Goal: Transaction & Acquisition: Purchase product/service

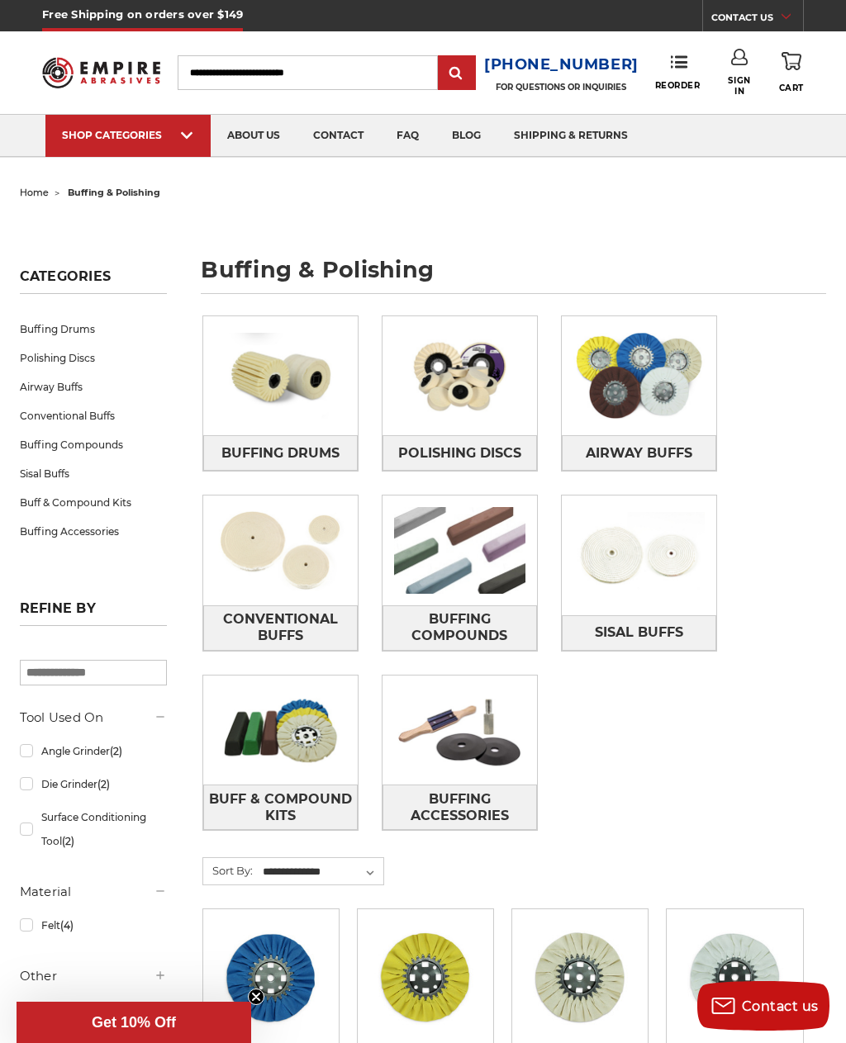
click at [471, 435] on link "Polishing Discs" at bounding box center [459, 453] width 154 height 36
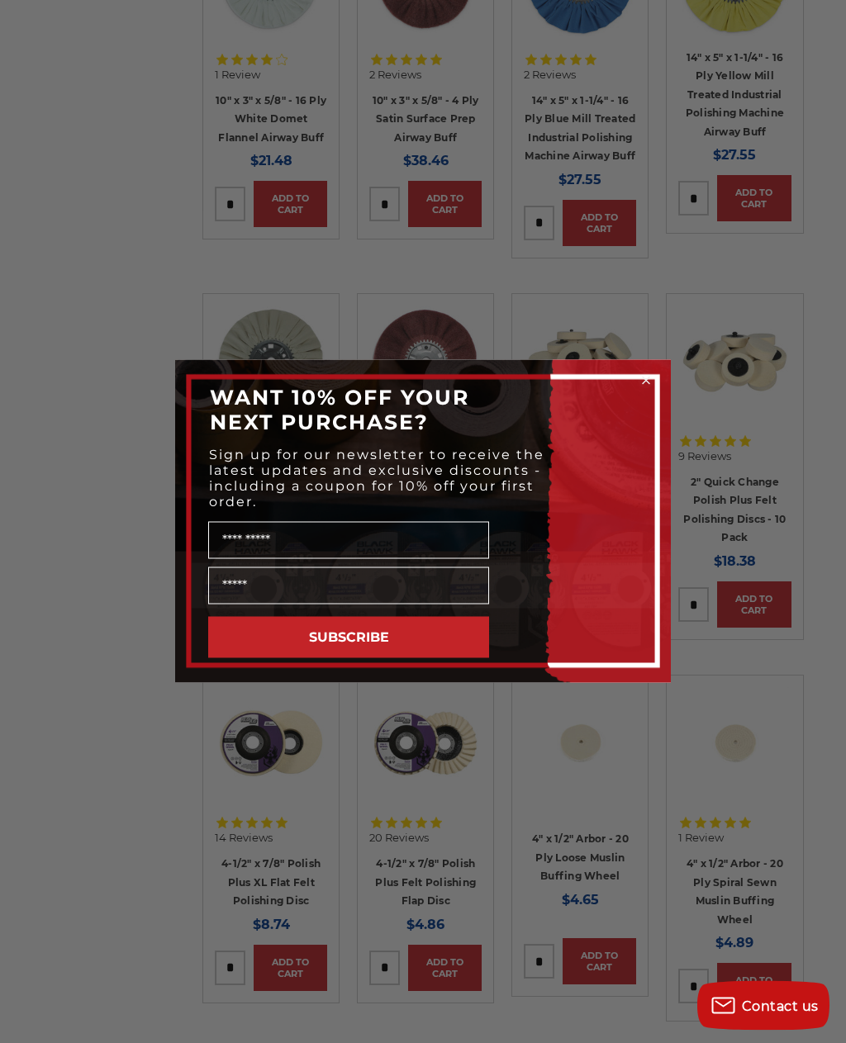
scroll to position [1724, 0]
click at [645, 389] on circle "Close dialog" at bounding box center [646, 381] width 16 height 16
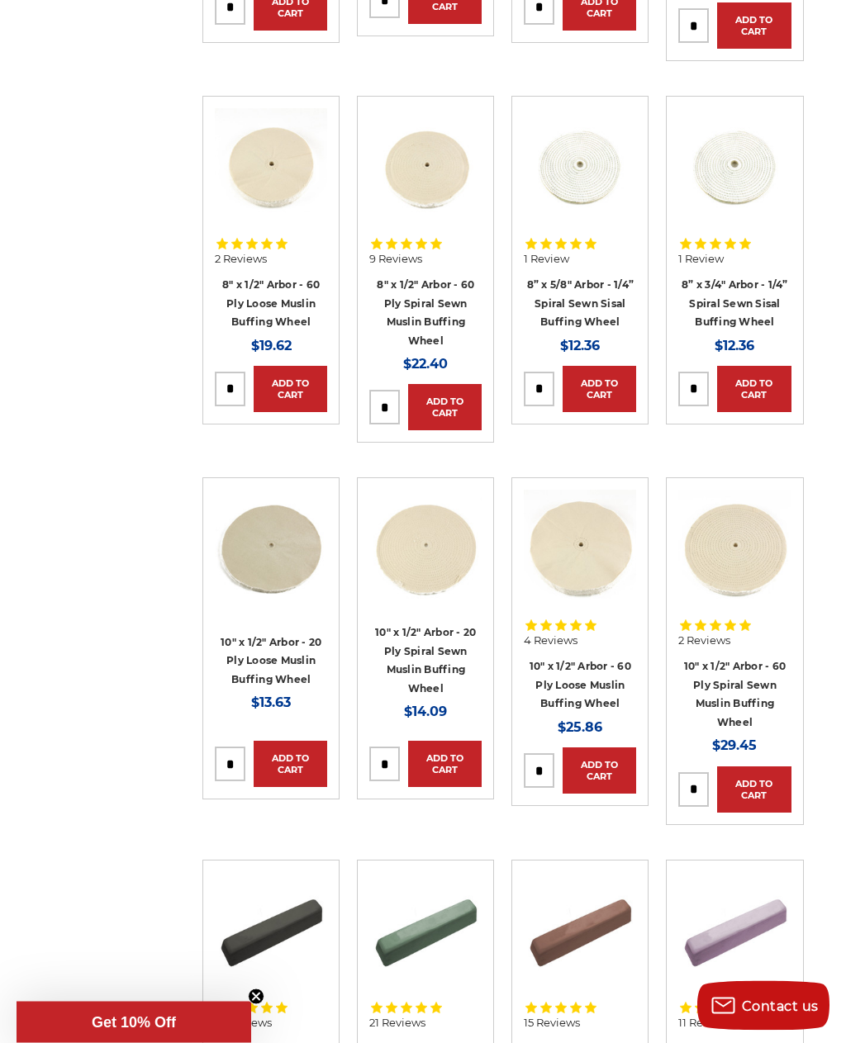
scroll to position [3829, 0]
click at [431, 286] on link "8" x 1/2" Arbor - 60 Ply Spiral Sewn Muslin Buffing Wheel" at bounding box center [425, 312] width 97 height 69
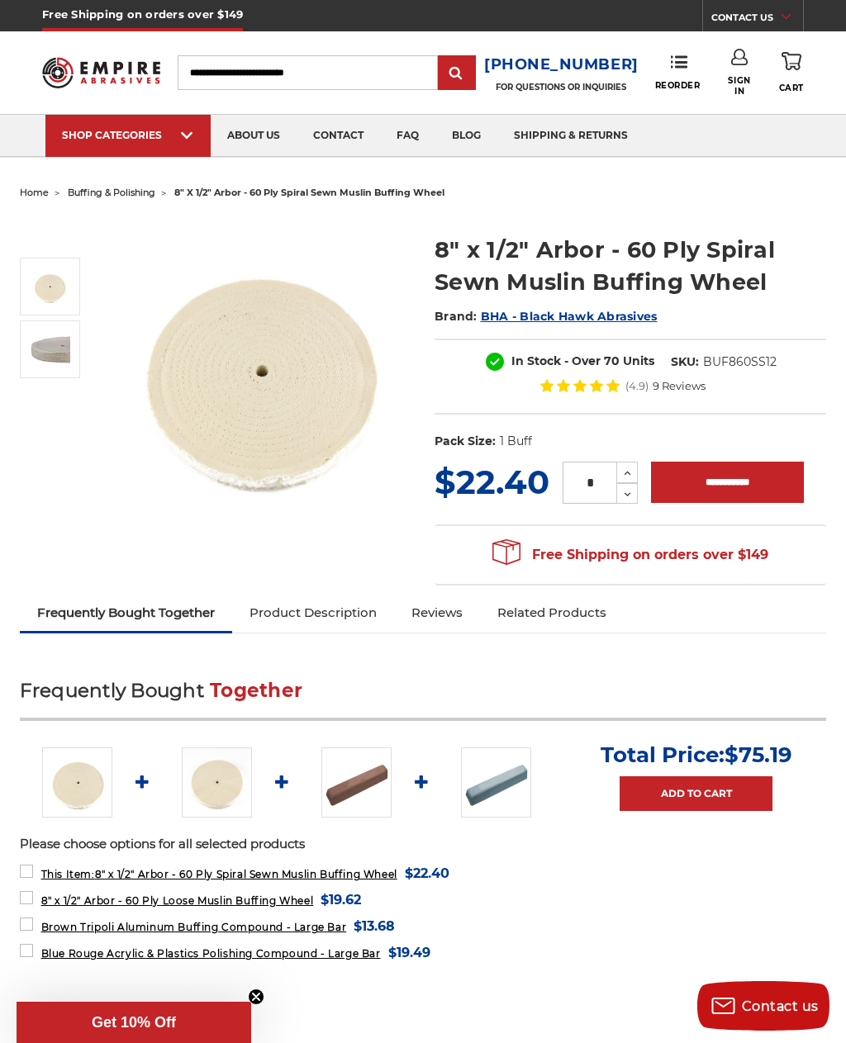
click at [55, 350] on img at bounding box center [49, 349] width 41 height 41
